Goal: Information Seeking & Learning: Understand process/instructions

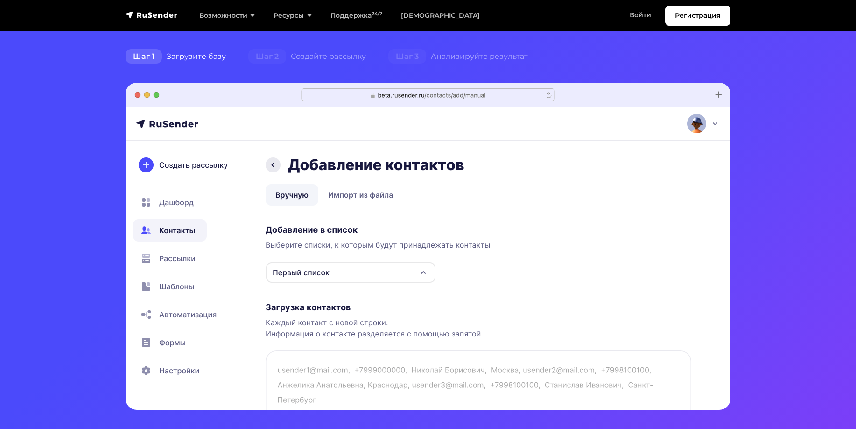
scroll to position [280, 0]
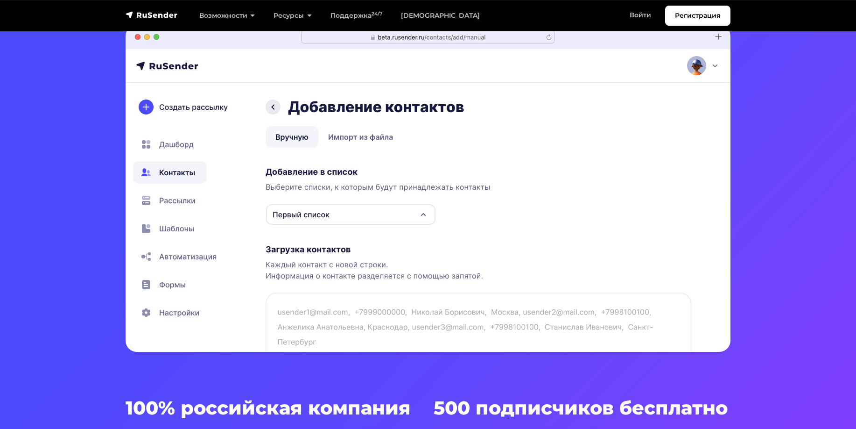
click at [180, 210] on img at bounding box center [428, 188] width 605 height 327
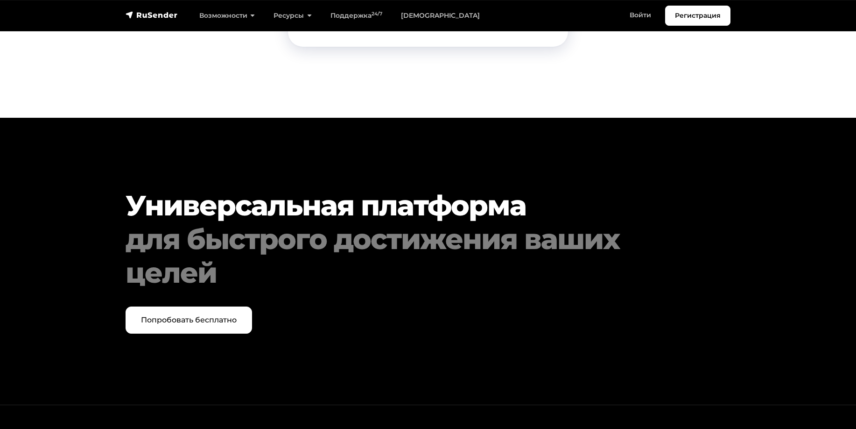
scroll to position [4794, 0]
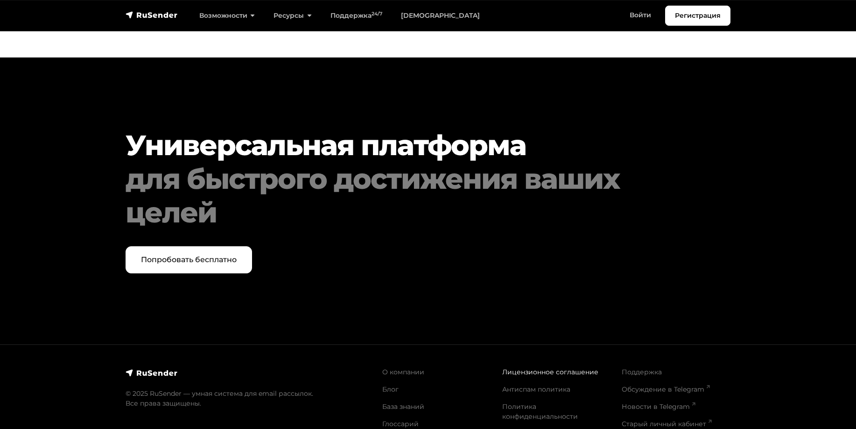
click at [546, 367] on link "Лицензионное соглашение" at bounding box center [550, 371] width 96 height 8
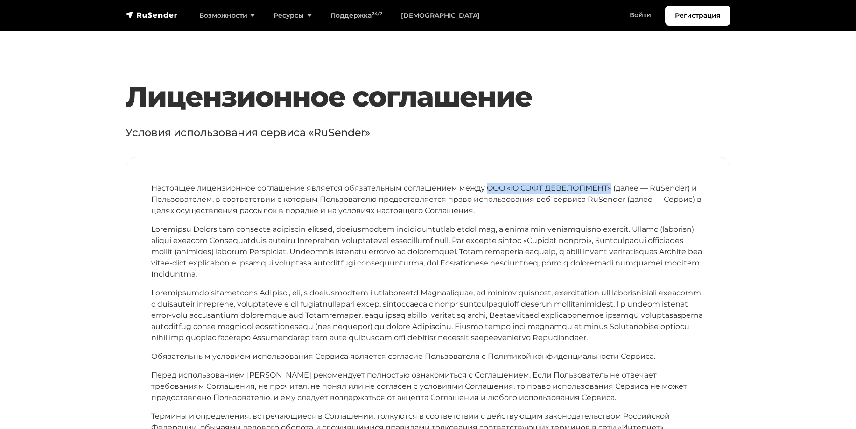
drag, startPoint x: 483, startPoint y: 186, endPoint x: 609, endPoint y: 184, distance: 125.6
click at [609, 184] on p "Настоящее лицензионное соглашение является обязательным соглашением между OOO «…" at bounding box center [428, 200] width 554 height 34
copy p "OOO «Ю СОФТ ДЕВЕЛОПМЕНТ»"
